Goal: Information Seeking & Learning: Learn about a topic

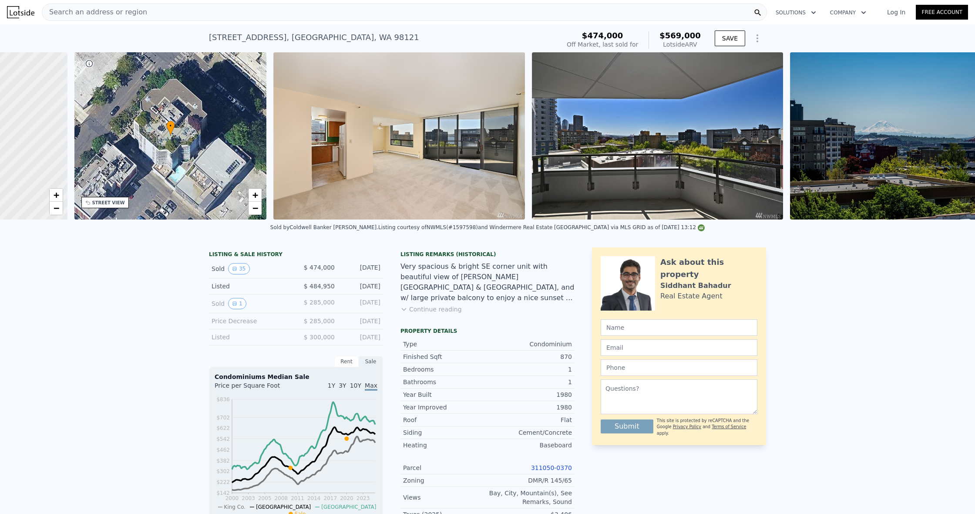
scroll to position [0, 3]
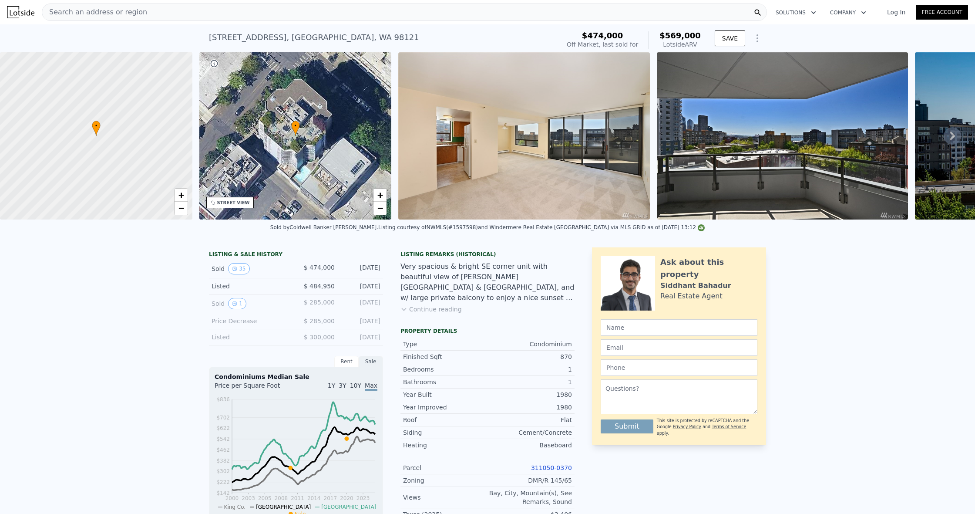
click at [607, 1] on nav "Search an address or region Solutions Company Open main menu Log In Free Account" at bounding box center [487, 12] width 975 height 24
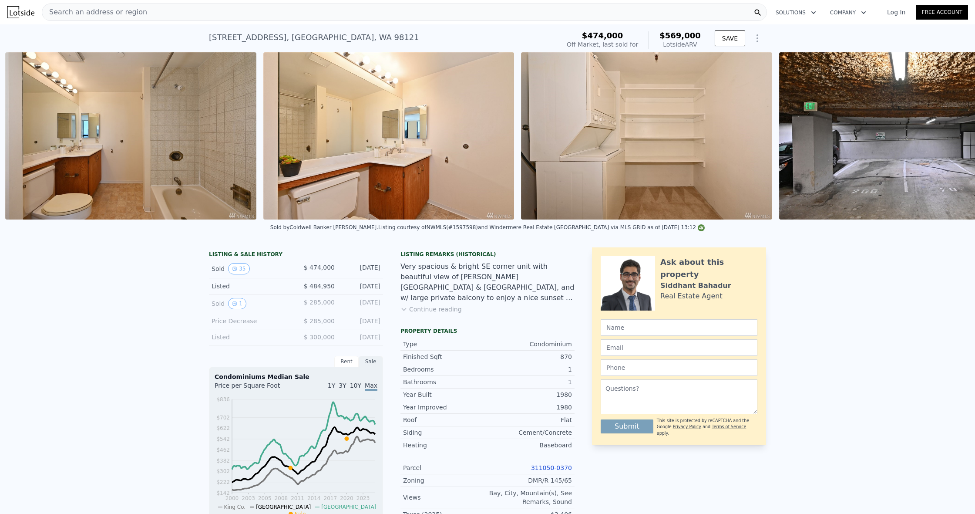
scroll to position [0, 4272]
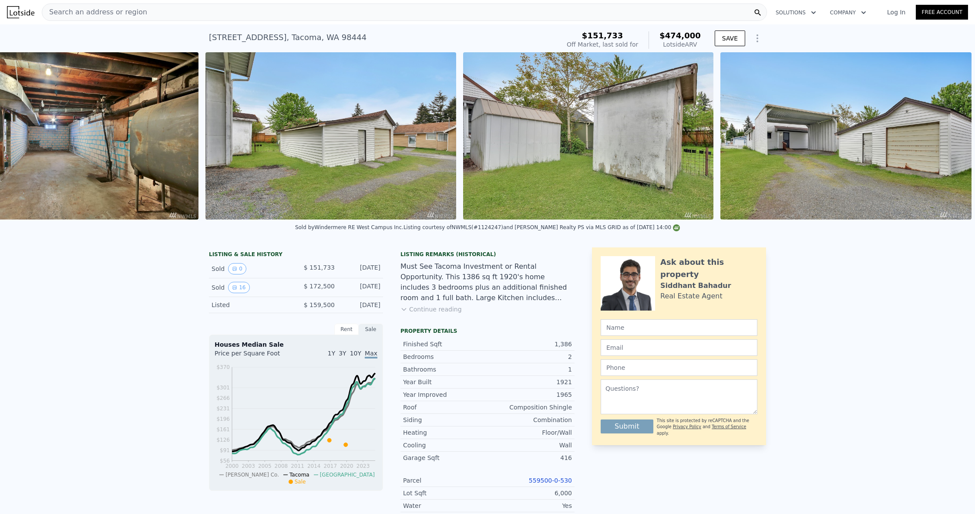
scroll to position [0, 3530]
click at [405, 310] on icon at bounding box center [404, 309] width 7 height 7
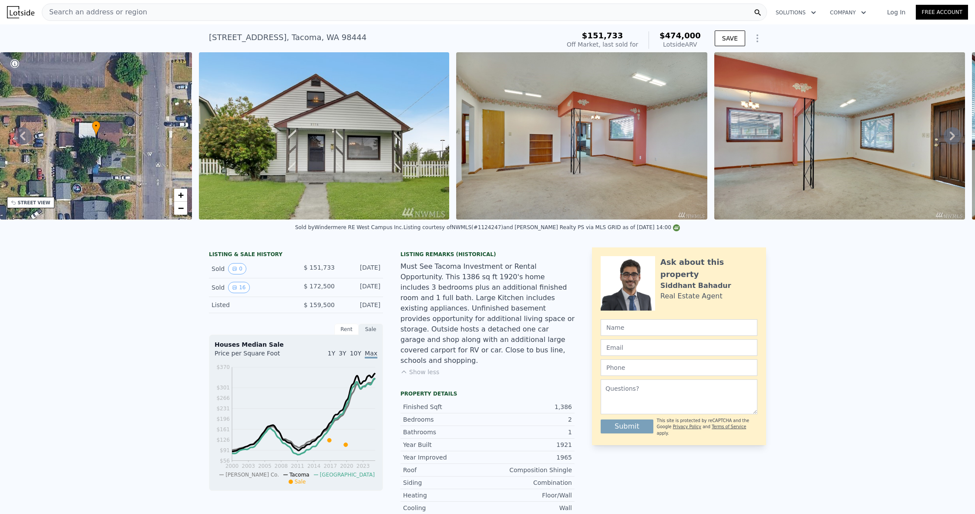
scroll to position [0, 0]
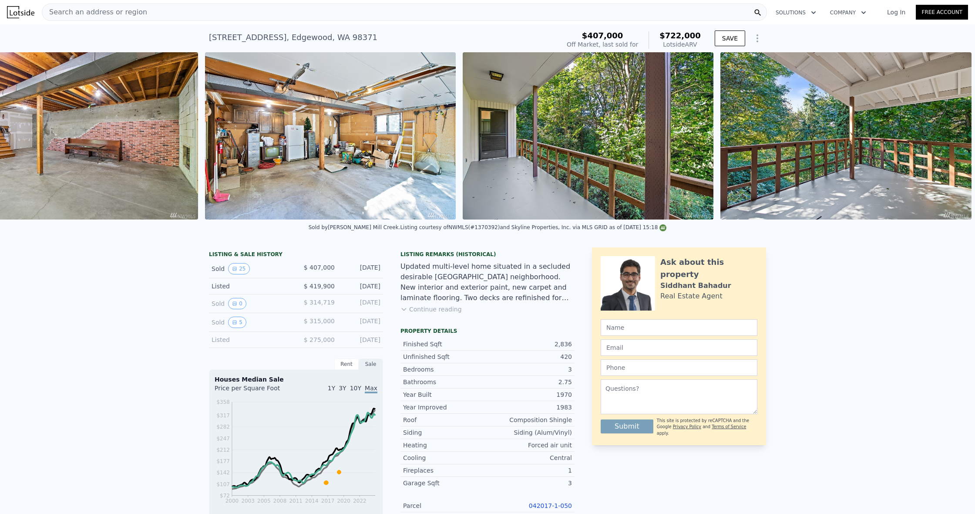
scroll to position [0, 5868]
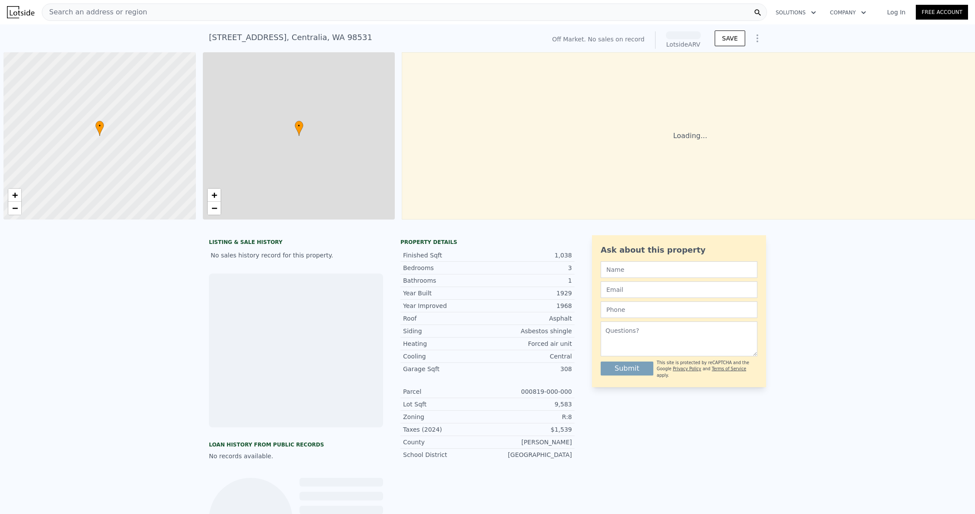
scroll to position [0, 3]
